Goal: Check status: Check status

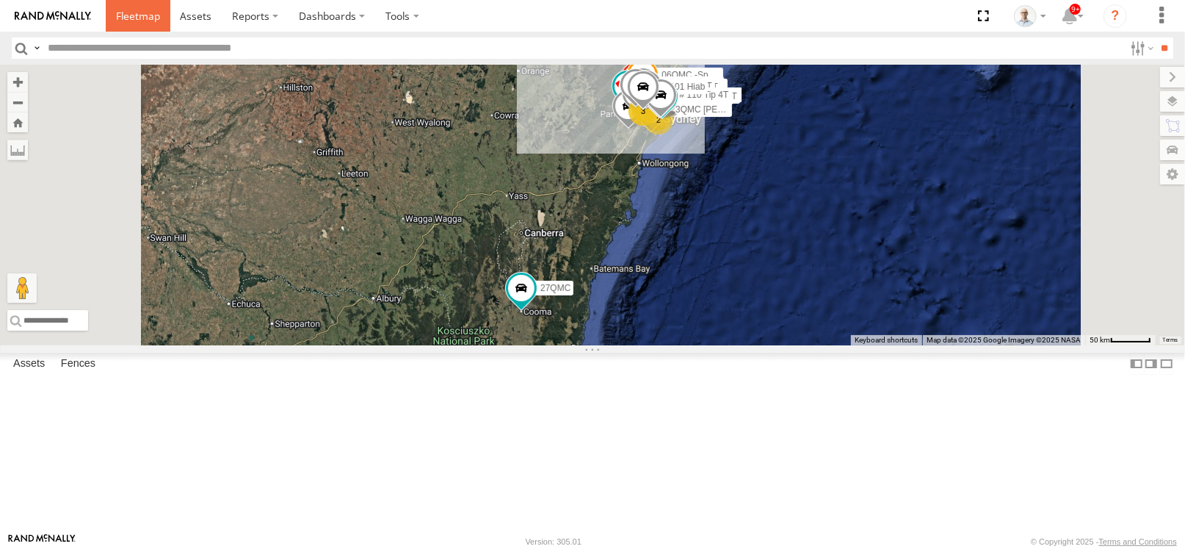
click at [125, 10] on span at bounding box center [138, 16] width 44 height 14
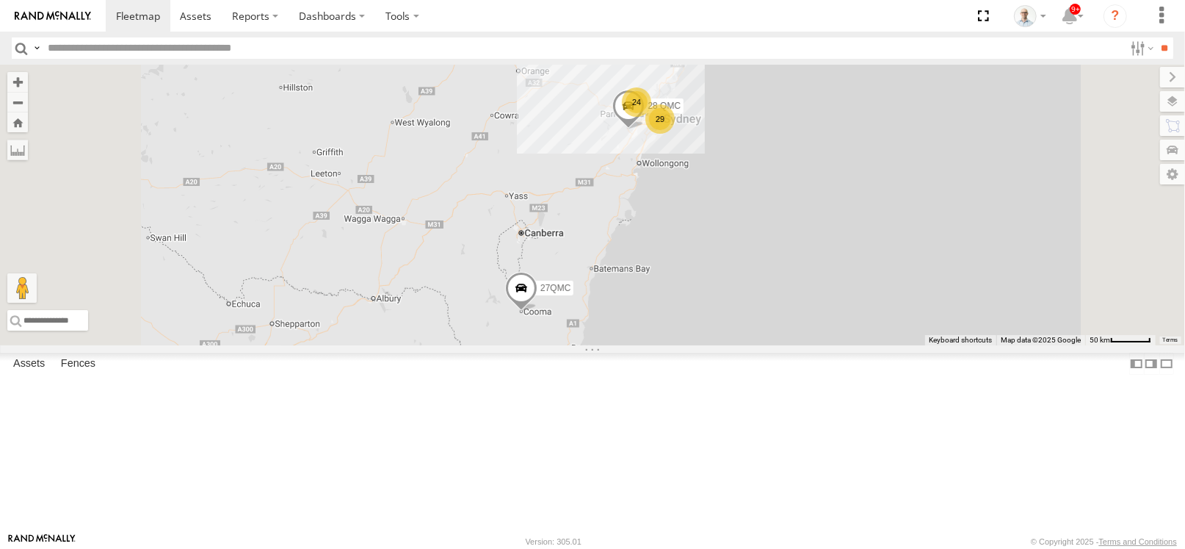
click at [651, 117] on div "24" at bounding box center [636, 101] width 29 height 29
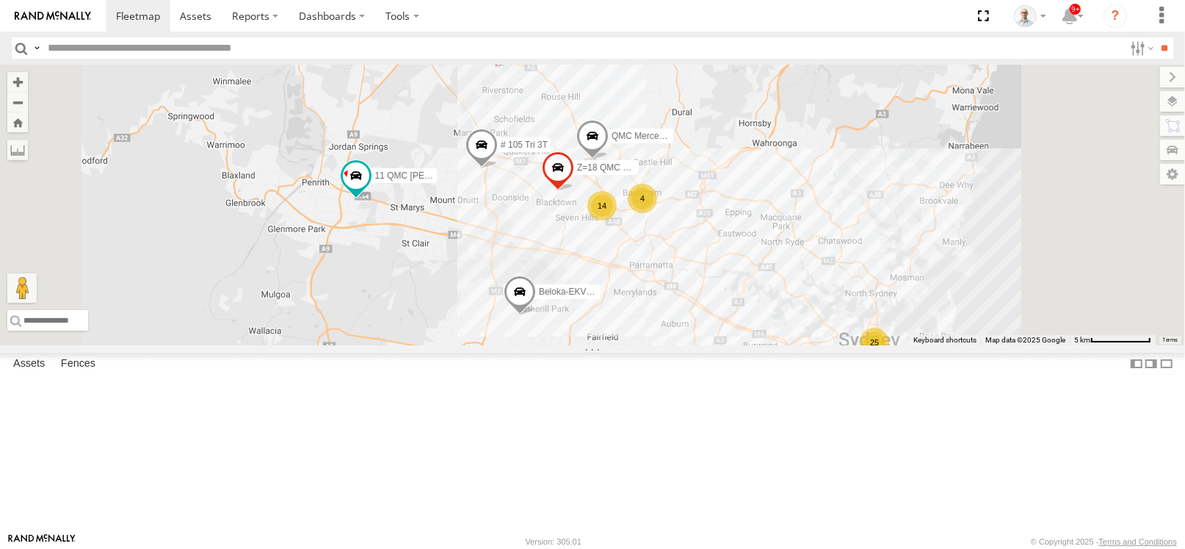
drag, startPoint x: 846, startPoint y: 391, endPoint x: 752, endPoint y: 346, distance: 104.4
click at [752, 345] on div "28 QMC 27QMC 25 2 14 # KS75A Beloka-EKV93V 06QMC -Spare 11 QMC Kurt 4 Z=18 QMC …" at bounding box center [592, 205] width 1185 height 280
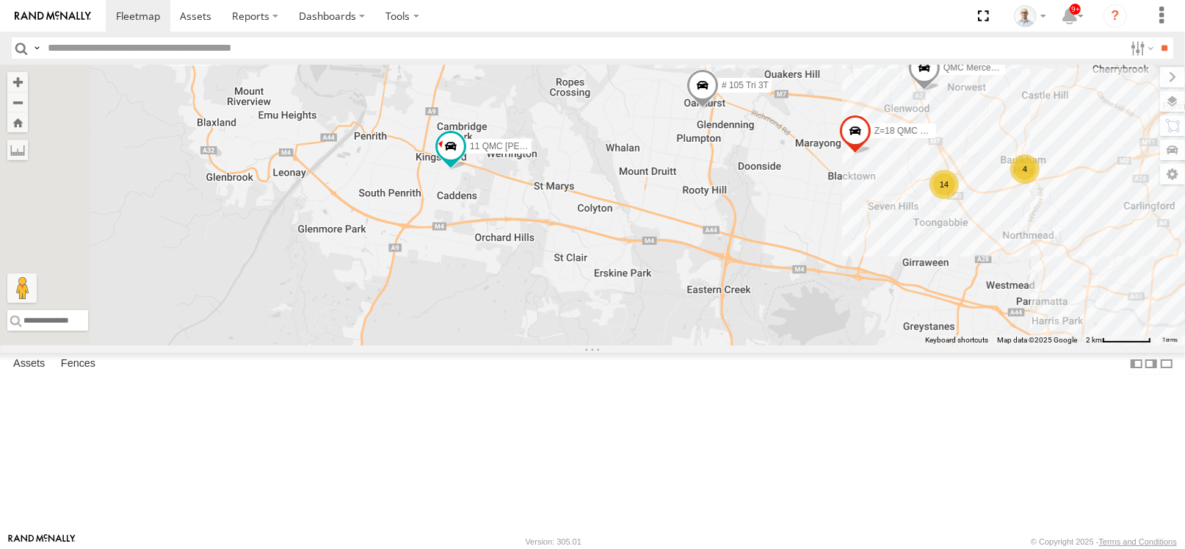
drag, startPoint x: 557, startPoint y: 321, endPoint x: 736, endPoint y: 338, distance: 180.0
click at [736, 338] on div "28 QMC 27QMC # KS75A Beloka-EKV93V 06QMC -Spare 11 QMC Kurt Z=18 QMC Written of…" at bounding box center [592, 205] width 1185 height 280
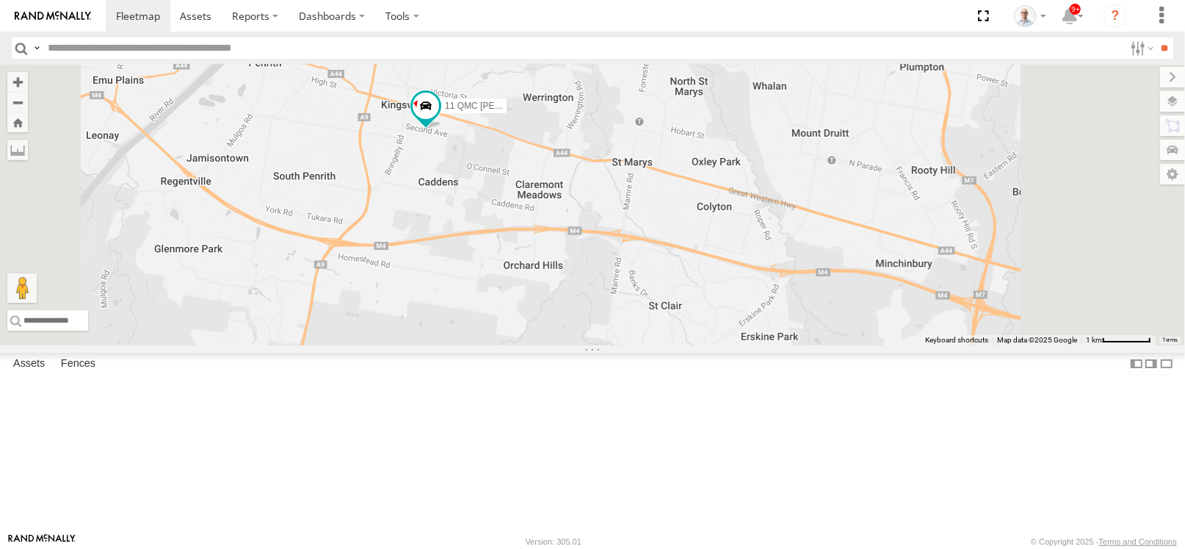
drag, startPoint x: 1045, startPoint y: 361, endPoint x: 743, endPoint y: 347, distance: 302.1
click at [743, 345] on div "28 QMC 27QMC # KS75A Beloka-EKV93V 06QMC -Spare 11 QMC Kurt Z=18 QMC Written of…" at bounding box center [592, 205] width 1185 height 280
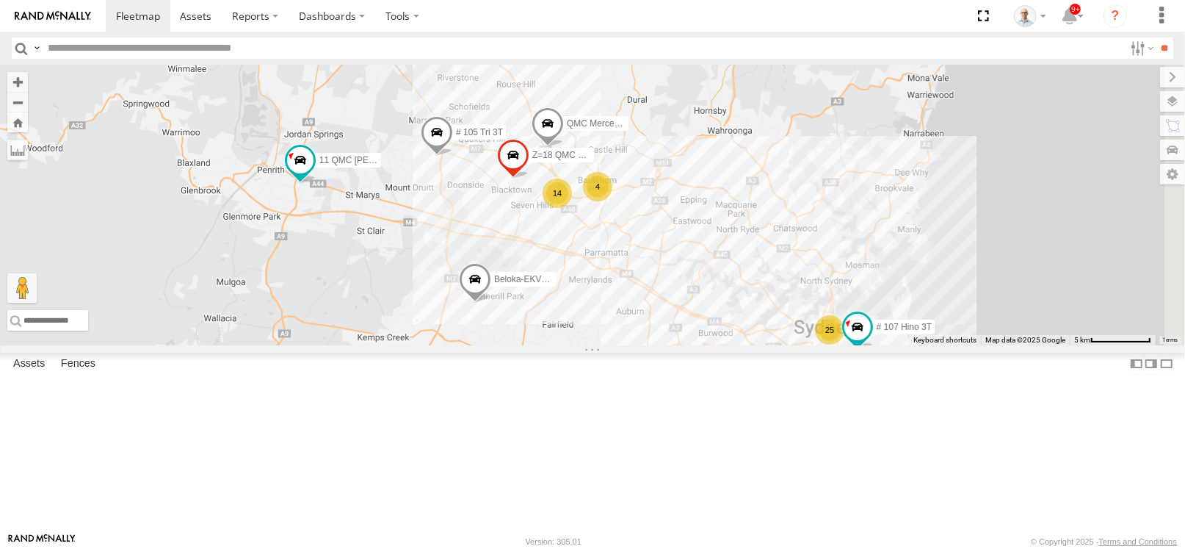
drag, startPoint x: 663, startPoint y: 338, endPoint x: 650, endPoint y: 334, distance: 13.7
click at [650, 334] on div "28 QMC 27QMC # KS75A Beloka-EKV93V 06QMC -Spare 11 QMC Kurt Z=18 QMC Written of…" at bounding box center [592, 205] width 1185 height 280
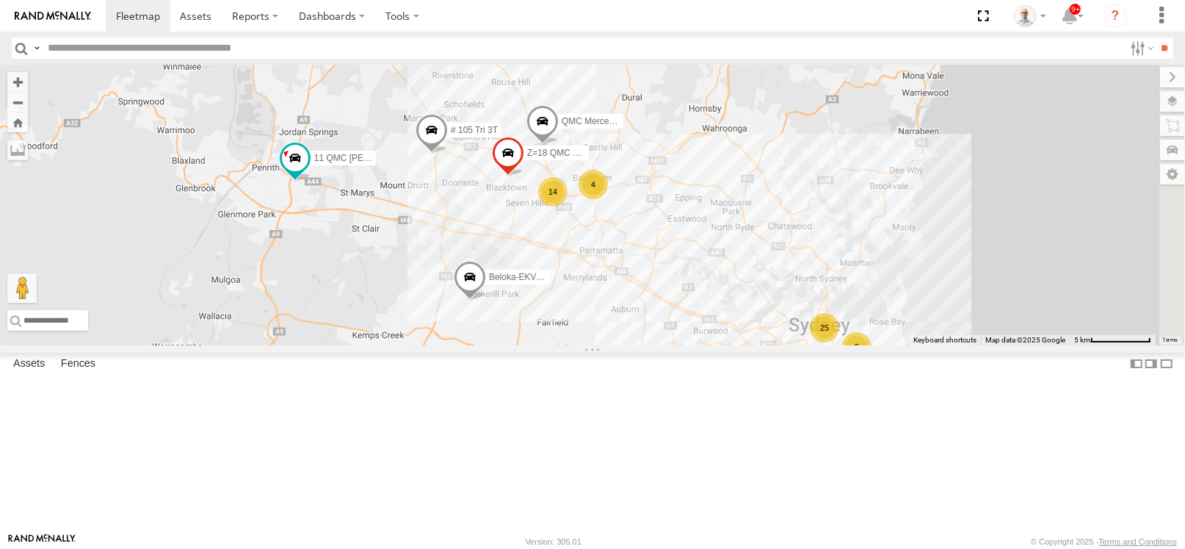
drag, startPoint x: 692, startPoint y: 333, endPoint x: 647, endPoint y: 314, distance: 49.0
click at [647, 314] on div "28 QMC 27QMC # KS75A Beloka-EKV93V 06QMC -Spare 11 QMC Kurt Z=18 QMC Written of…" at bounding box center [592, 205] width 1185 height 280
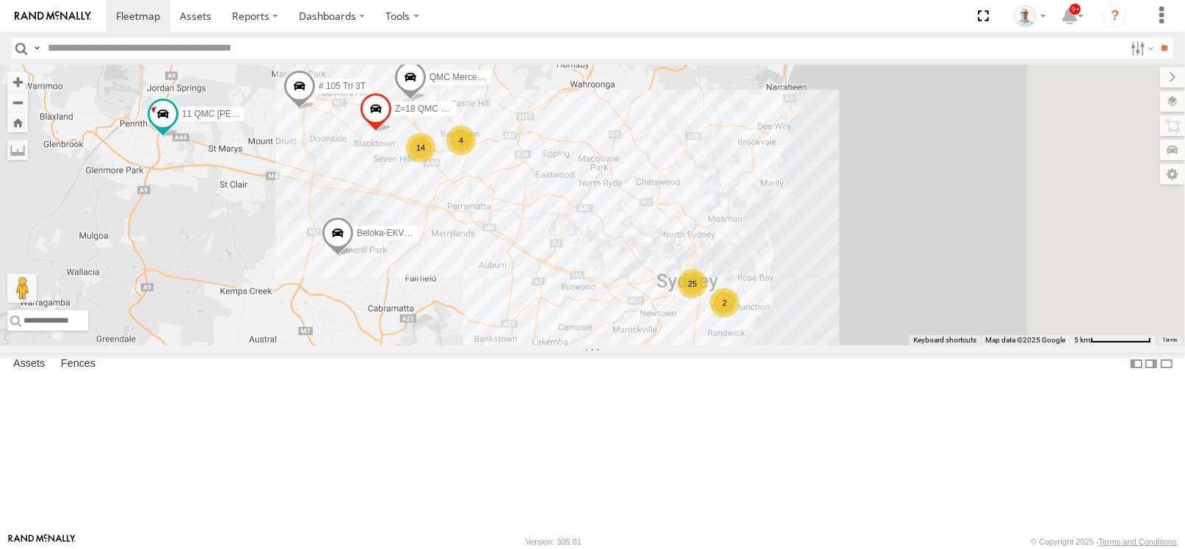
drag, startPoint x: 875, startPoint y: 368, endPoint x: 778, endPoint y: 340, distance: 100.2
click at [778, 340] on div "28 QMC 27QMC # KS75A Beloka-EKV93V 06QMC -Spare 11 QMC Kurt Z=18 QMC Written of…" at bounding box center [592, 205] width 1185 height 280
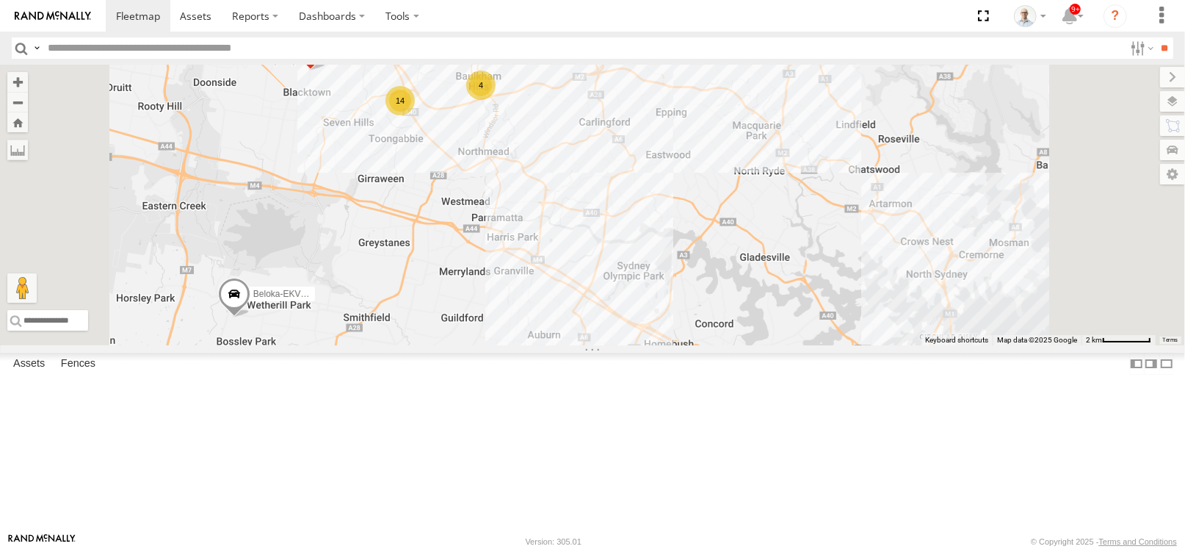
drag, startPoint x: 529, startPoint y: 221, endPoint x: 595, endPoint y: 276, distance: 86.0
click at [595, 276] on div "28 QMC 27QMC # KS75A Beloka-EKV93V 06QMC -Spare 11 QMC Kurt Z=18 QMC Written of…" at bounding box center [592, 205] width 1185 height 280
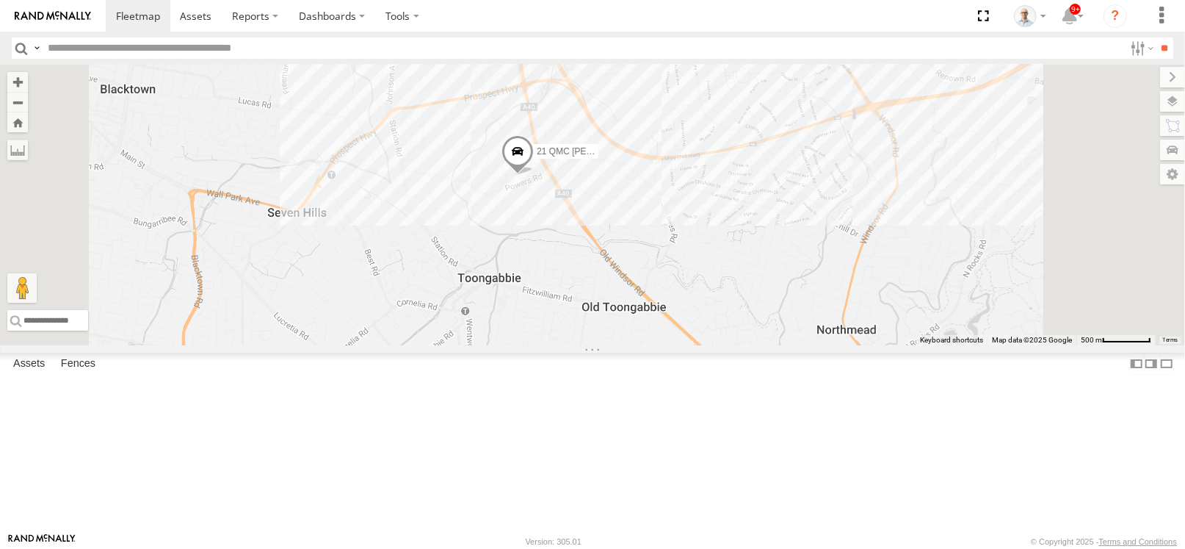
drag, startPoint x: 825, startPoint y: 362, endPoint x: 701, endPoint y: 271, distance: 153.3
click at [703, 274] on div "28 QMC 27QMC # KS75A Beloka-EKV93V 06QMC -Spare 11 QMC Kurt Z=18 QMC Written of…" at bounding box center [592, 205] width 1185 height 280
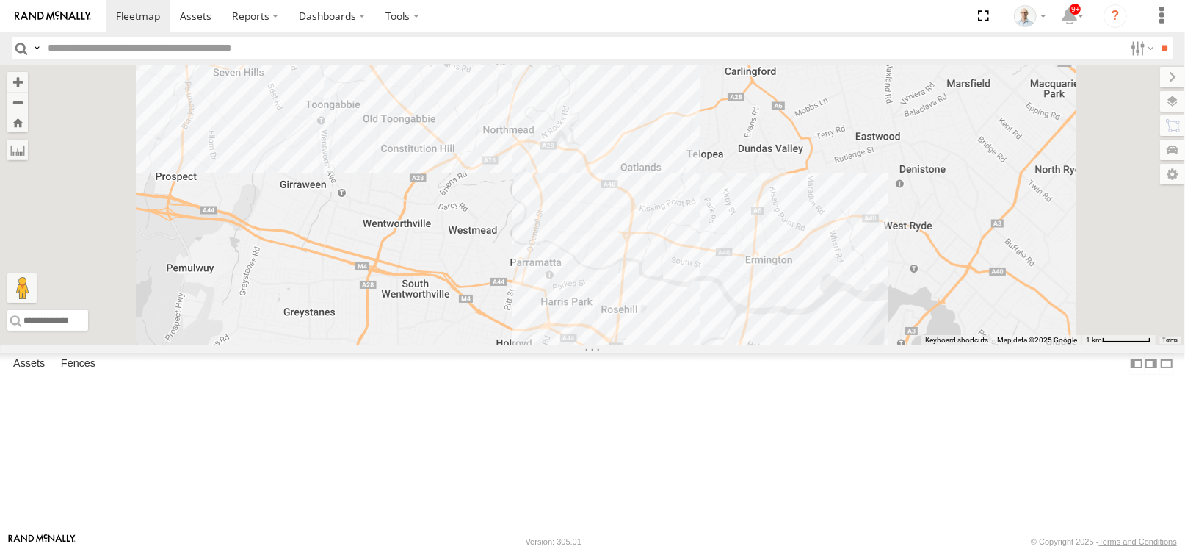
click at [761, 249] on div "28 QMC 27QMC # KS75A Beloka-EKV93V 06QMC -Spare 11 QMC Kurt Z=18 QMC Written of…" at bounding box center [592, 205] width 1185 height 280
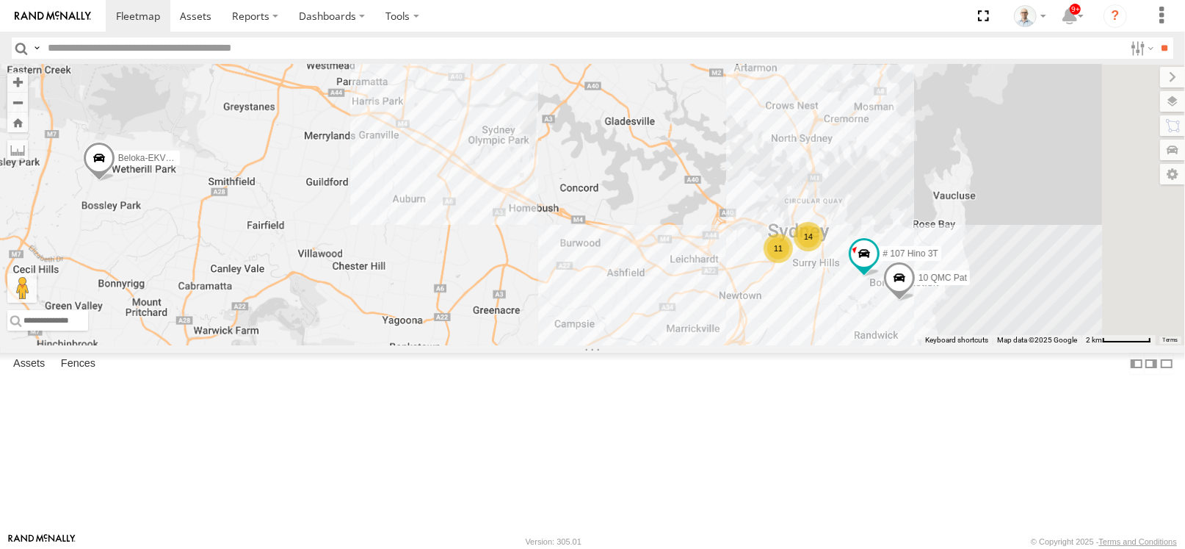
drag, startPoint x: 895, startPoint y: 335, endPoint x: 844, endPoint y: 289, distance: 68.7
click at [807, 277] on div "28 QMC 27QMC # KS75A Beloka-EKV93V 06QMC -Spare 11 QMC Kurt Z=18 QMC Written of…" at bounding box center [592, 205] width 1185 height 280
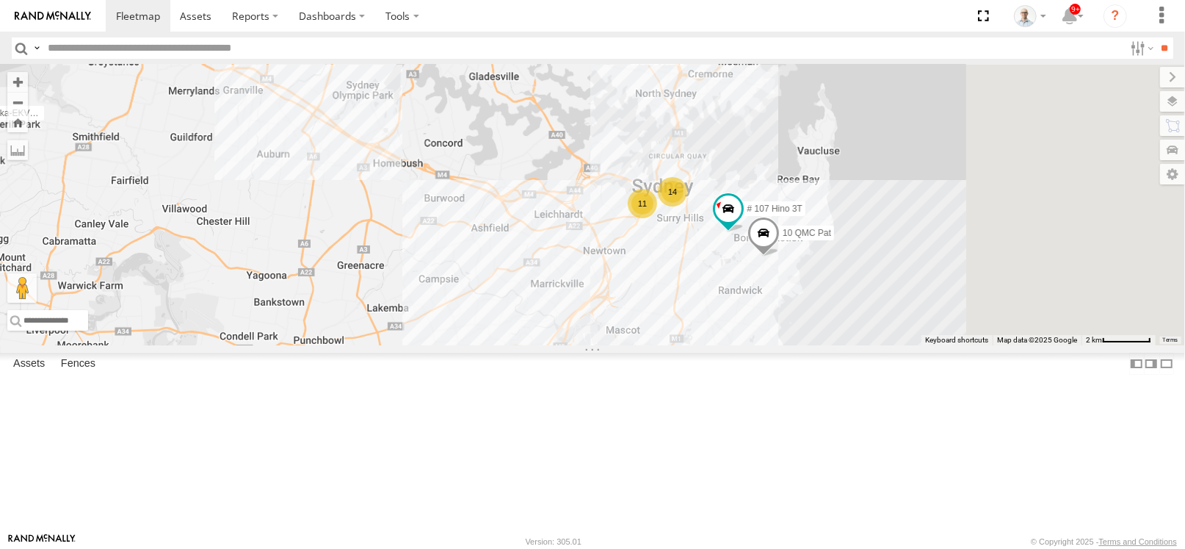
drag, startPoint x: 966, startPoint y: 324, endPoint x: 718, endPoint y: 254, distance: 257.1
click at [718, 254] on div "28 QMC 27QMC # KS75A Beloka-EKV93V 06QMC -Spare 11 QMC Kurt Z=18 QMC Written of…" at bounding box center [592, 205] width 1185 height 280
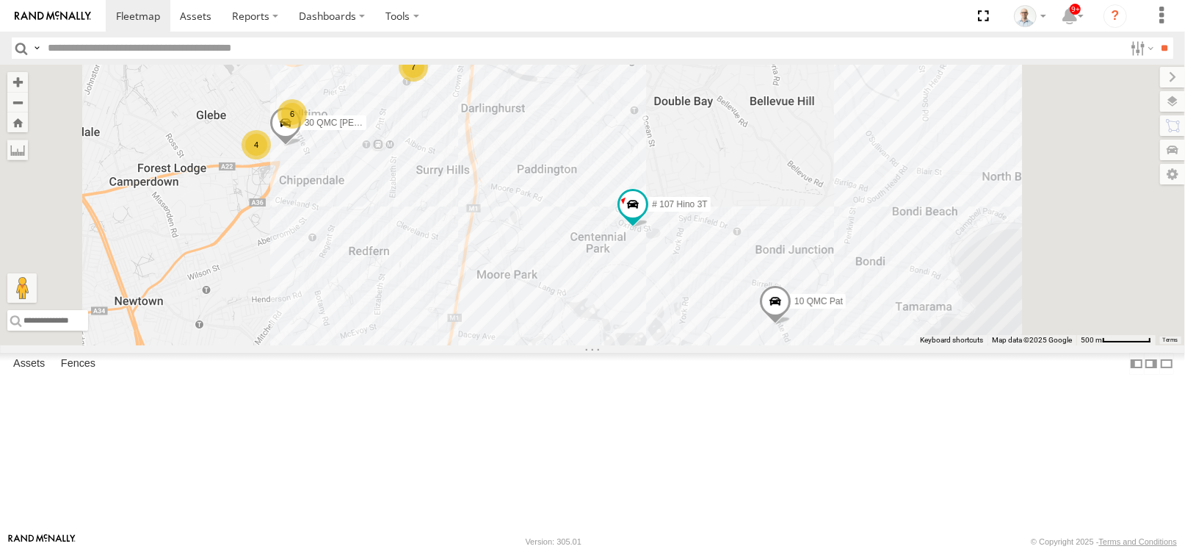
drag, startPoint x: 688, startPoint y: 261, endPoint x: 689, endPoint y: 228, distance: 33.8
click at [689, 228] on div "28 QMC 27QMC # KS75A Beloka-EKV93V 06QMC -Spare 11 QMC Kurt Z=18 QMC Written of…" at bounding box center [592, 205] width 1185 height 280
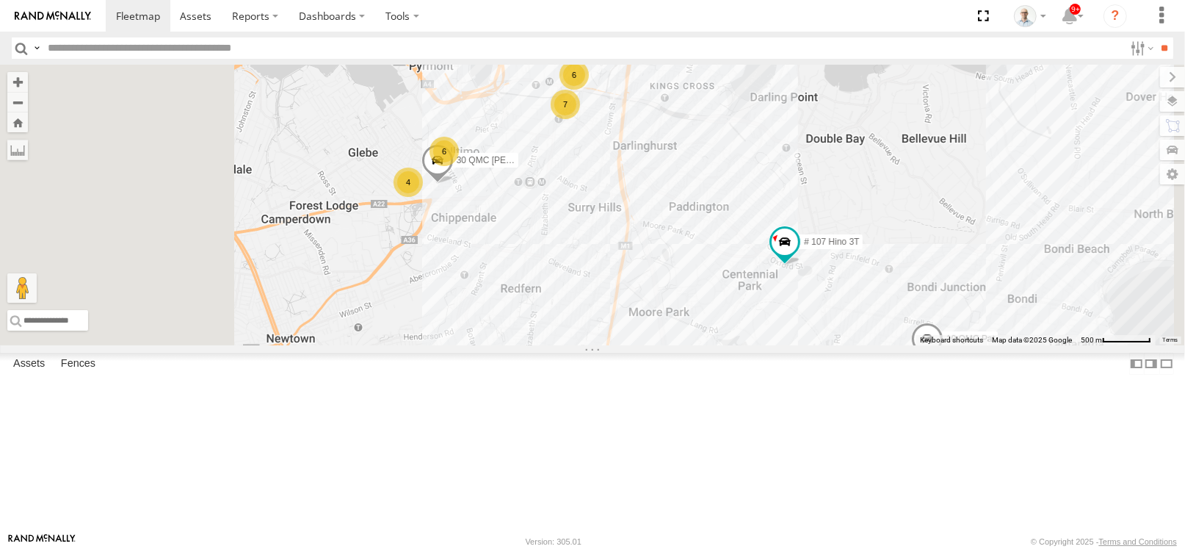
drag, startPoint x: 689, startPoint y: 228, endPoint x: 849, endPoint y: 277, distance: 167.5
click at [849, 277] on div "28 QMC 27QMC # KS75A Beloka-EKV93V 06QMC -Spare 11 QMC Kurt Z=18 QMC Written of…" at bounding box center [592, 205] width 1185 height 280
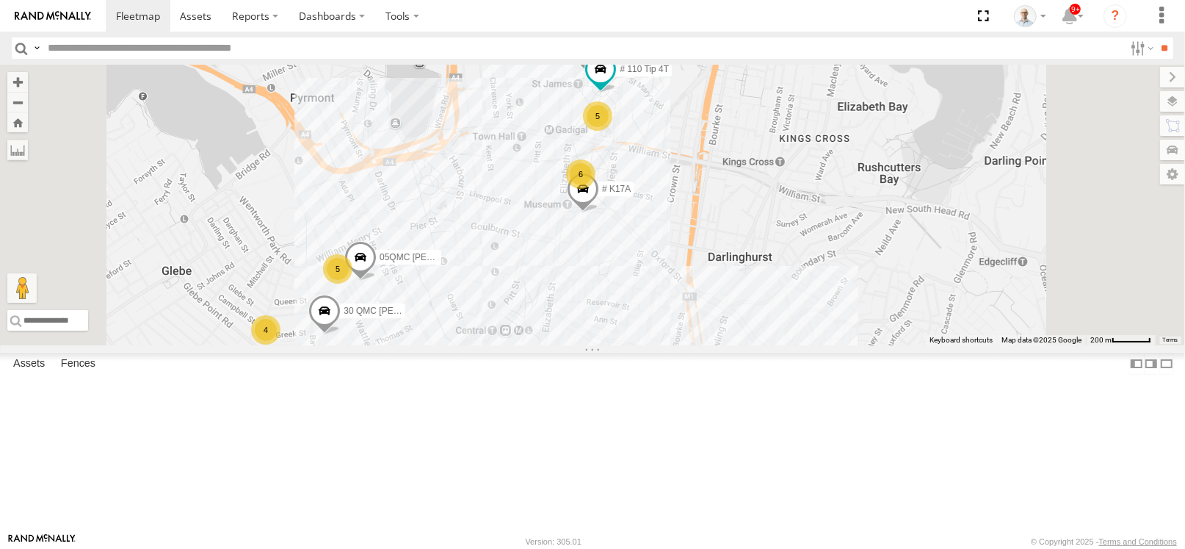
drag, startPoint x: 680, startPoint y: 170, endPoint x: 692, endPoint y: 258, distance: 89.7
click at [692, 258] on div "28 QMC 27QMC # KS75A Beloka-EKV93V 06QMC -Spare 11 QMC Kurt Z=18 QMC Written of…" at bounding box center [592, 205] width 1185 height 280
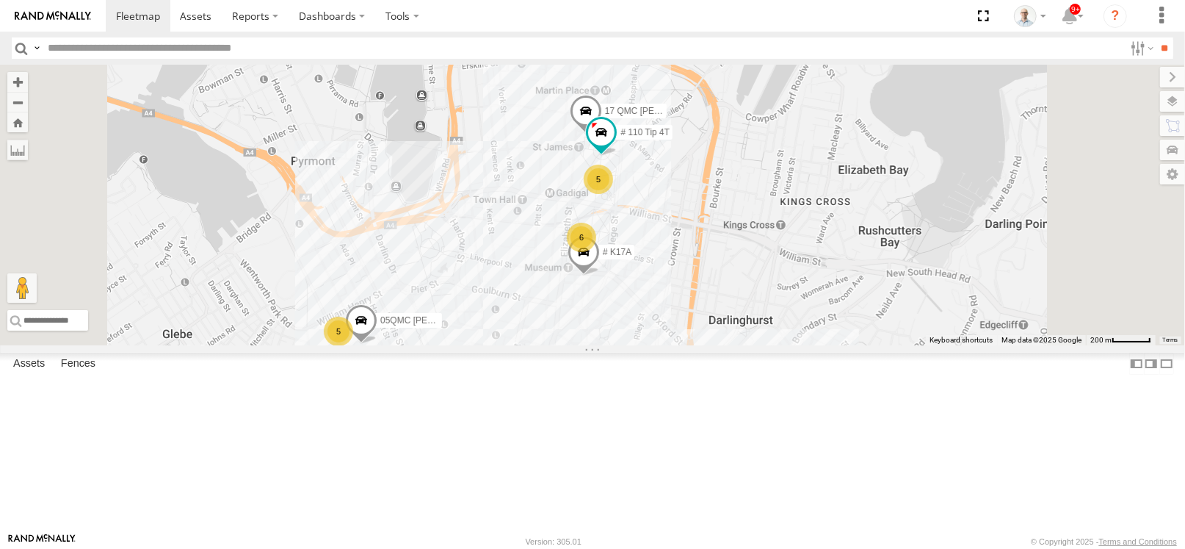
drag, startPoint x: 700, startPoint y: 205, endPoint x: 700, endPoint y: 264, distance: 59.5
click at [700, 264] on div "28 QMC 27QMC # KS75A Beloka-EKV93V 06QMC -Spare 11 QMC Kurt Z=18 QMC Written of…" at bounding box center [592, 205] width 1185 height 280
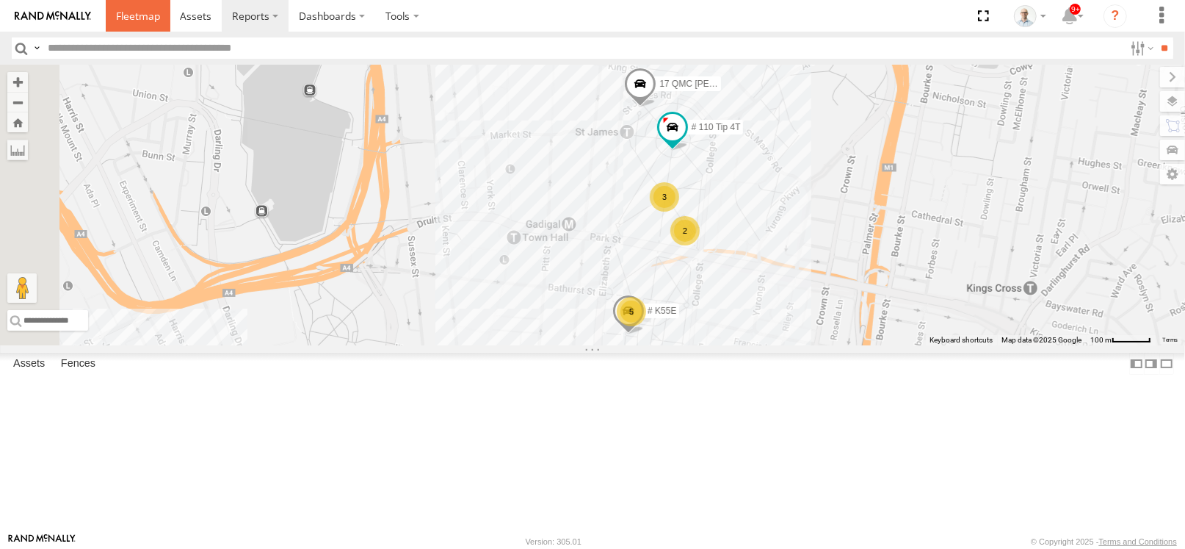
drag, startPoint x: 131, startPoint y: 12, endPoint x: 220, endPoint y: 0, distance: 90.3
click at [131, 11] on span at bounding box center [138, 16] width 44 height 14
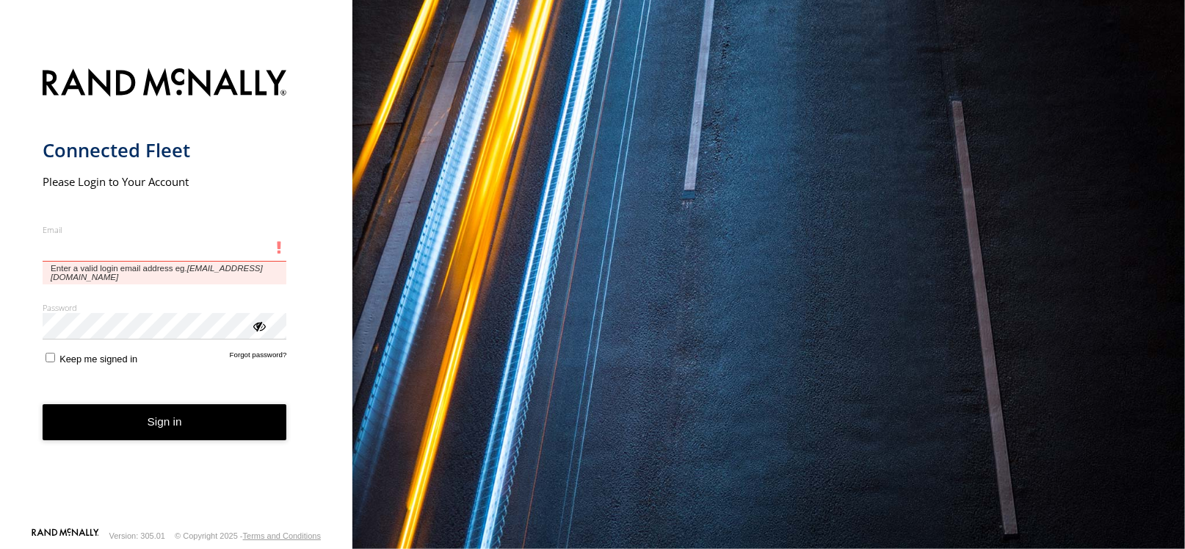
type input "**********"
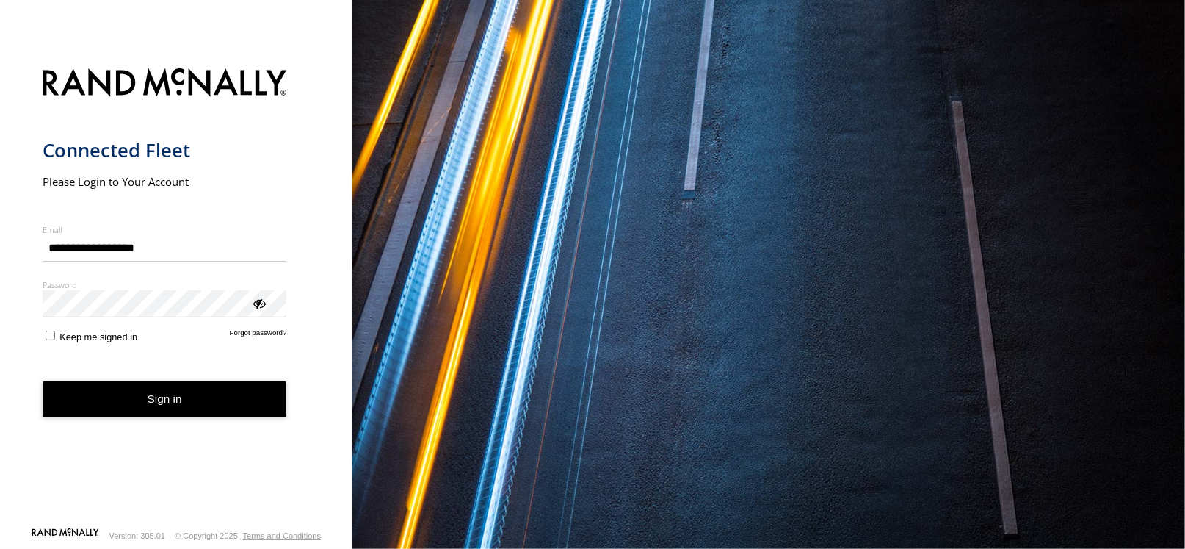
click at [178, 405] on button "Sign in" at bounding box center [165, 399] width 245 height 36
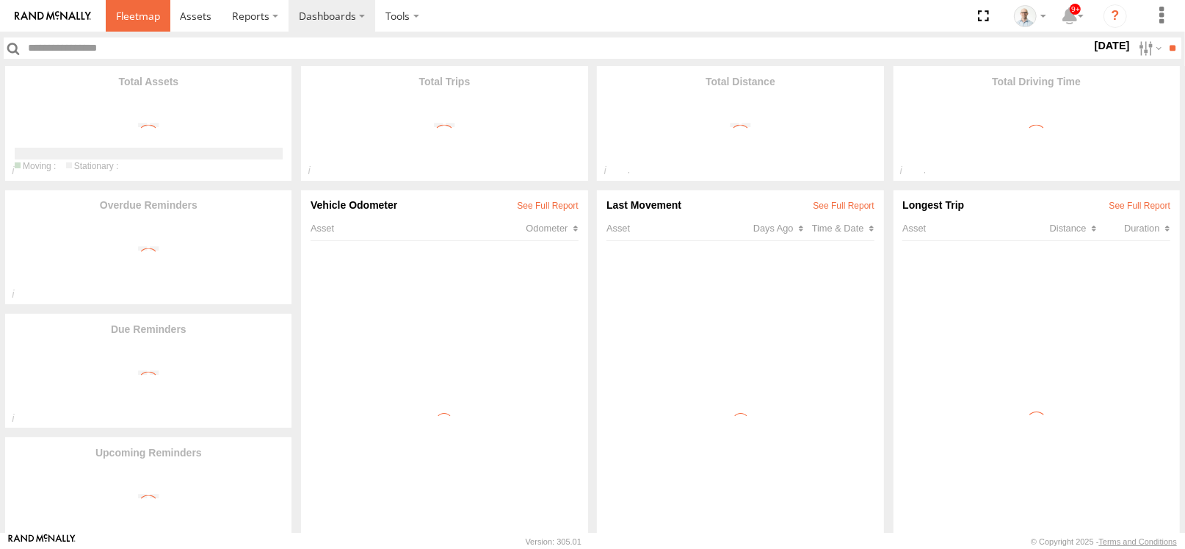
click at [142, 10] on span at bounding box center [138, 16] width 44 height 14
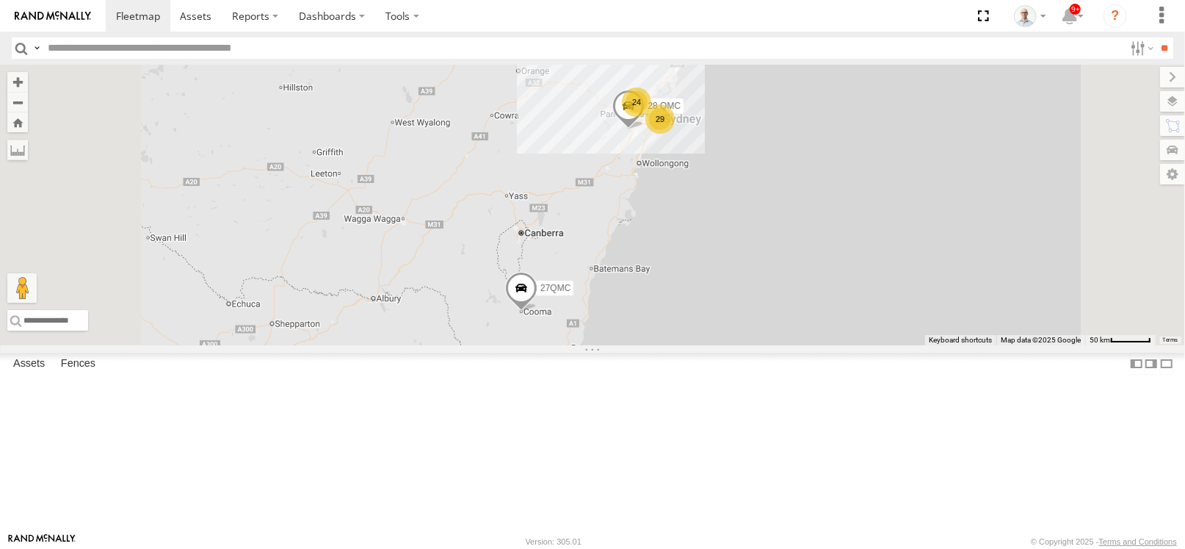
click at [651, 117] on div "24" at bounding box center [636, 101] width 29 height 29
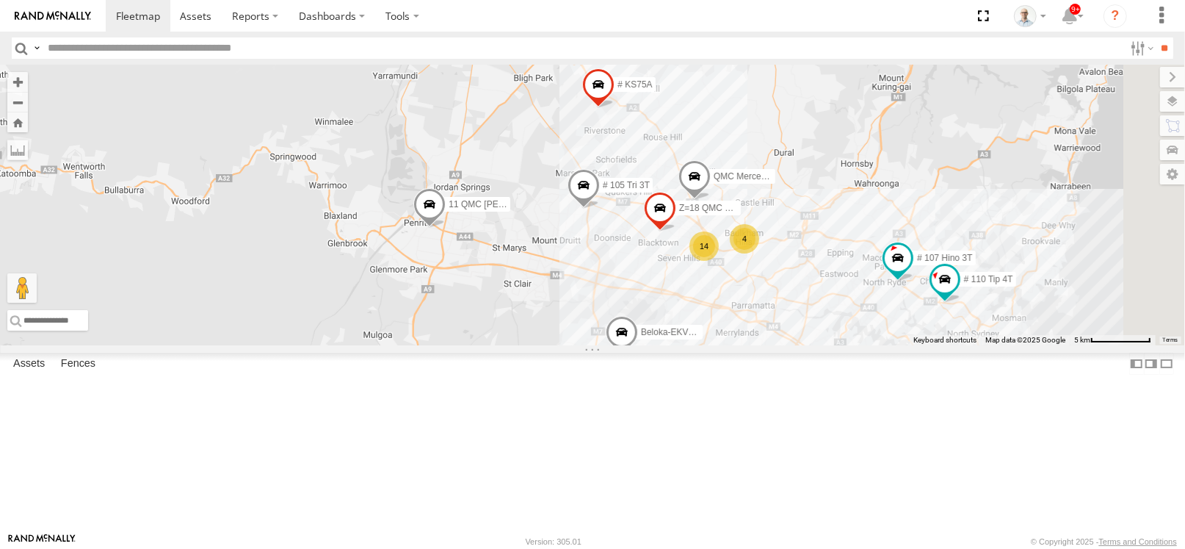
click at [719, 261] on div "14" at bounding box center [703, 245] width 29 height 29
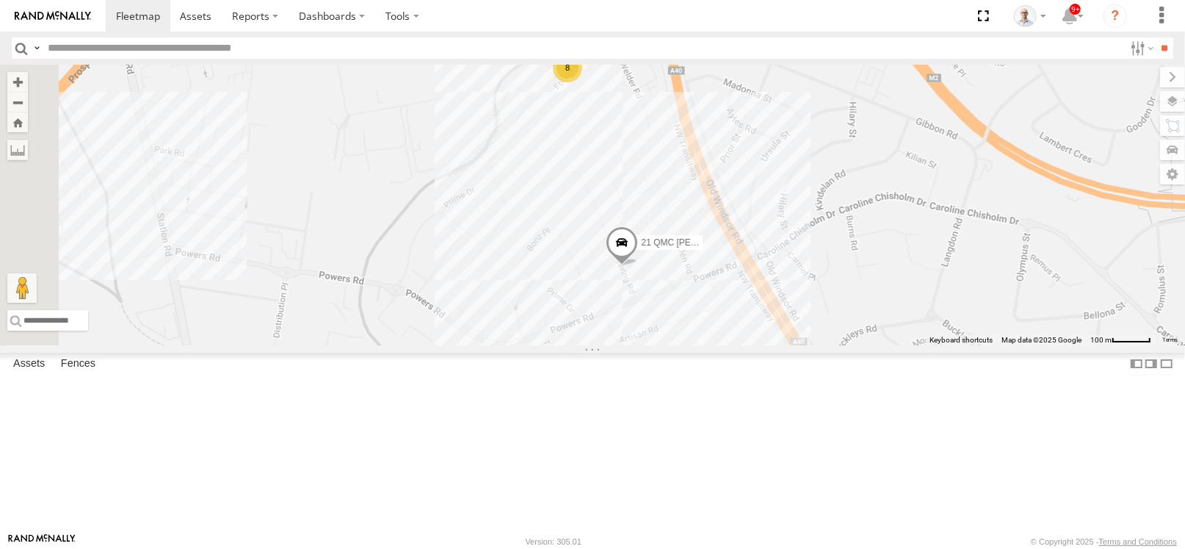
click at [624, 375] on div "5" at bounding box center [609, 360] width 29 height 29
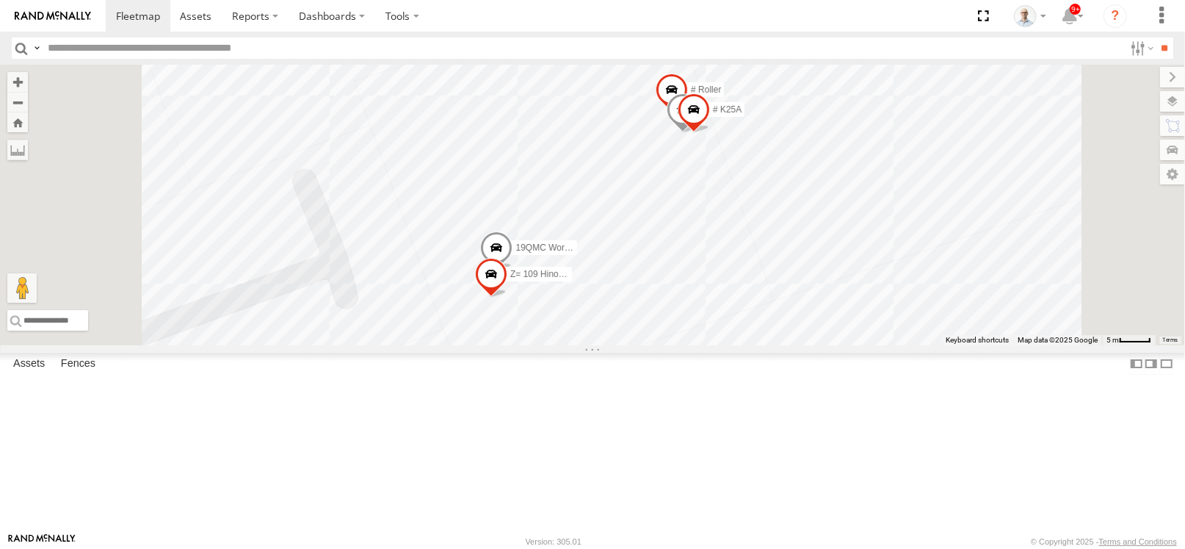
click at [513, 271] on span at bounding box center [496, 251] width 32 height 40
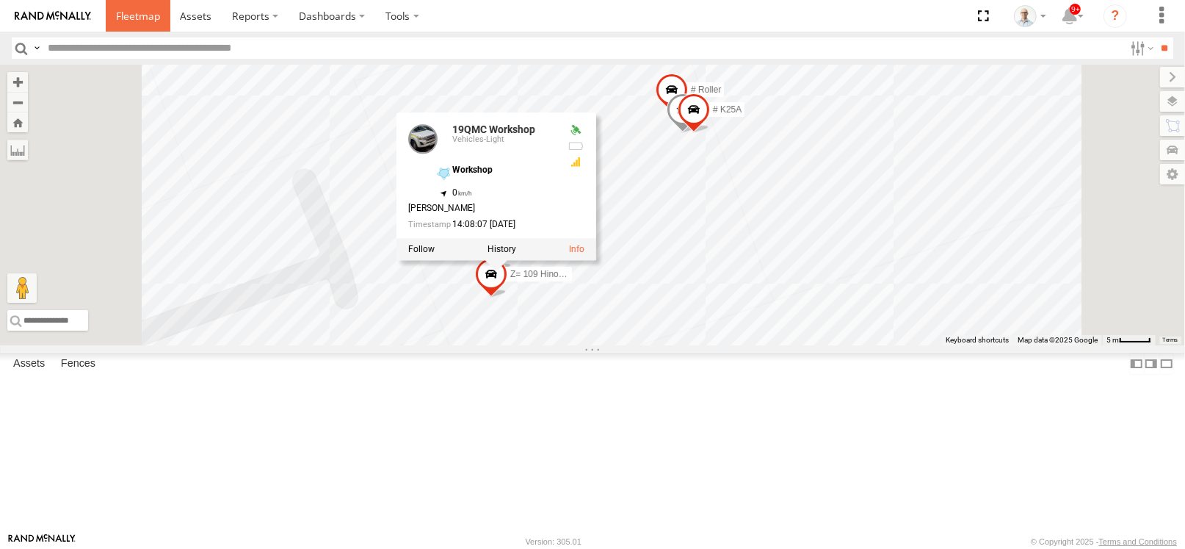
click at [139, 15] on span at bounding box center [138, 16] width 44 height 14
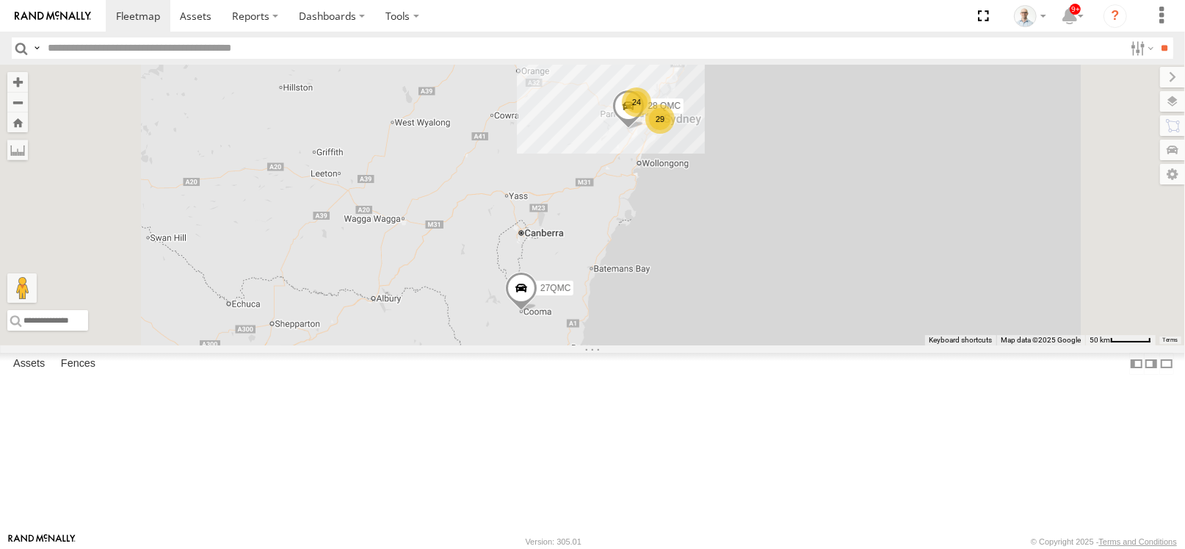
click at [675, 134] on div "29" at bounding box center [659, 118] width 29 height 29
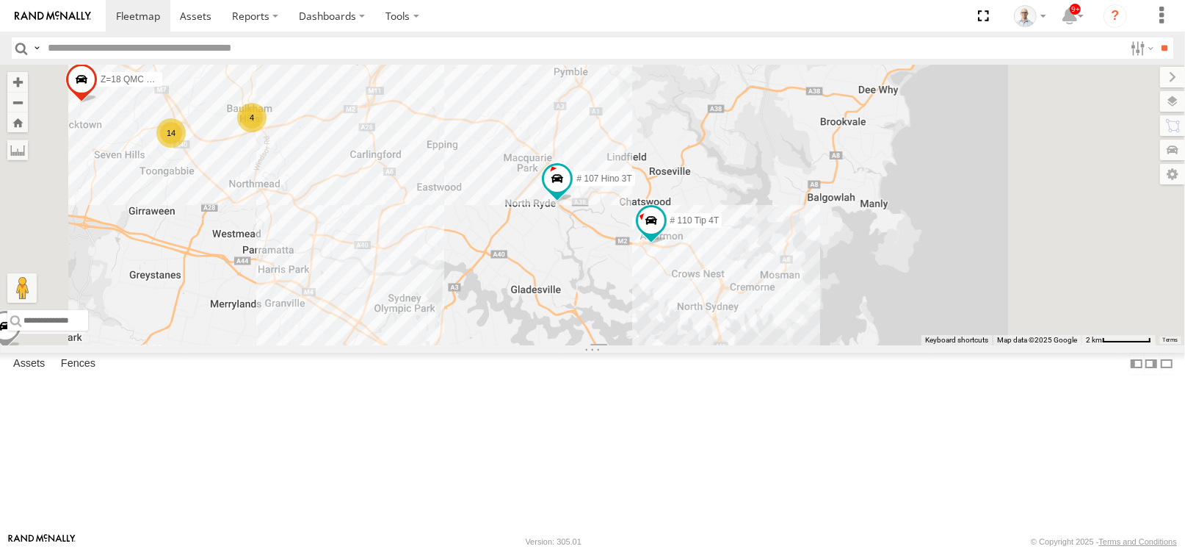
drag, startPoint x: 865, startPoint y: 214, endPoint x: 816, endPoint y: 374, distance: 167.5
click at [816, 345] on div "28 QMC 27QMC 10 QMC Pat Beloka-EKV93V # 107 Hino 3T Z=18 QMC Written off QMC Me…" at bounding box center [592, 205] width 1185 height 280
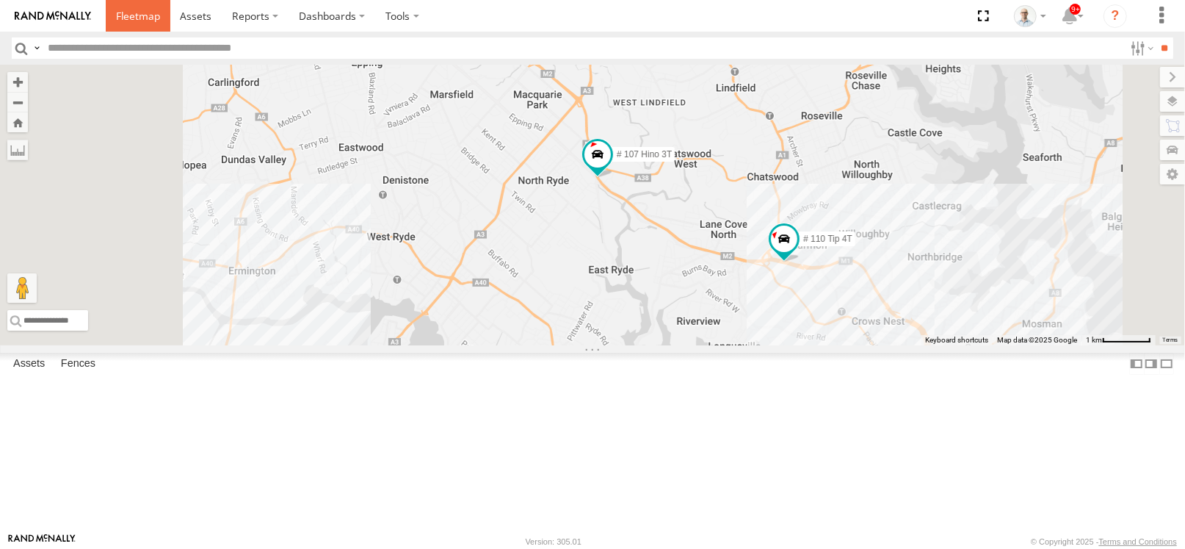
click at [154, 9] on span at bounding box center [138, 16] width 44 height 14
